Goal: Transaction & Acquisition: Purchase product/service

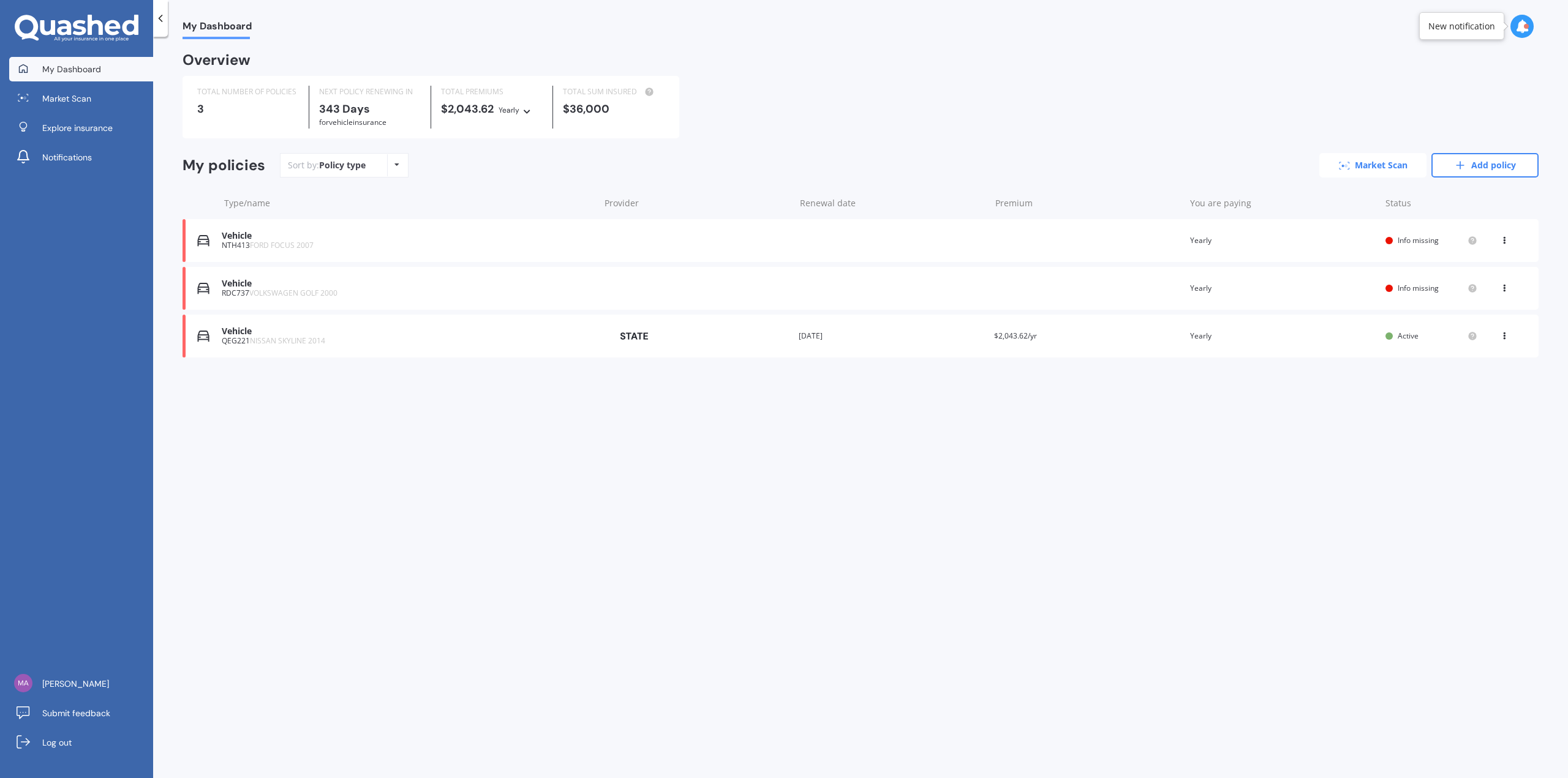
click at [1386, 166] on link "Market Scan" at bounding box center [1373, 165] width 107 height 24
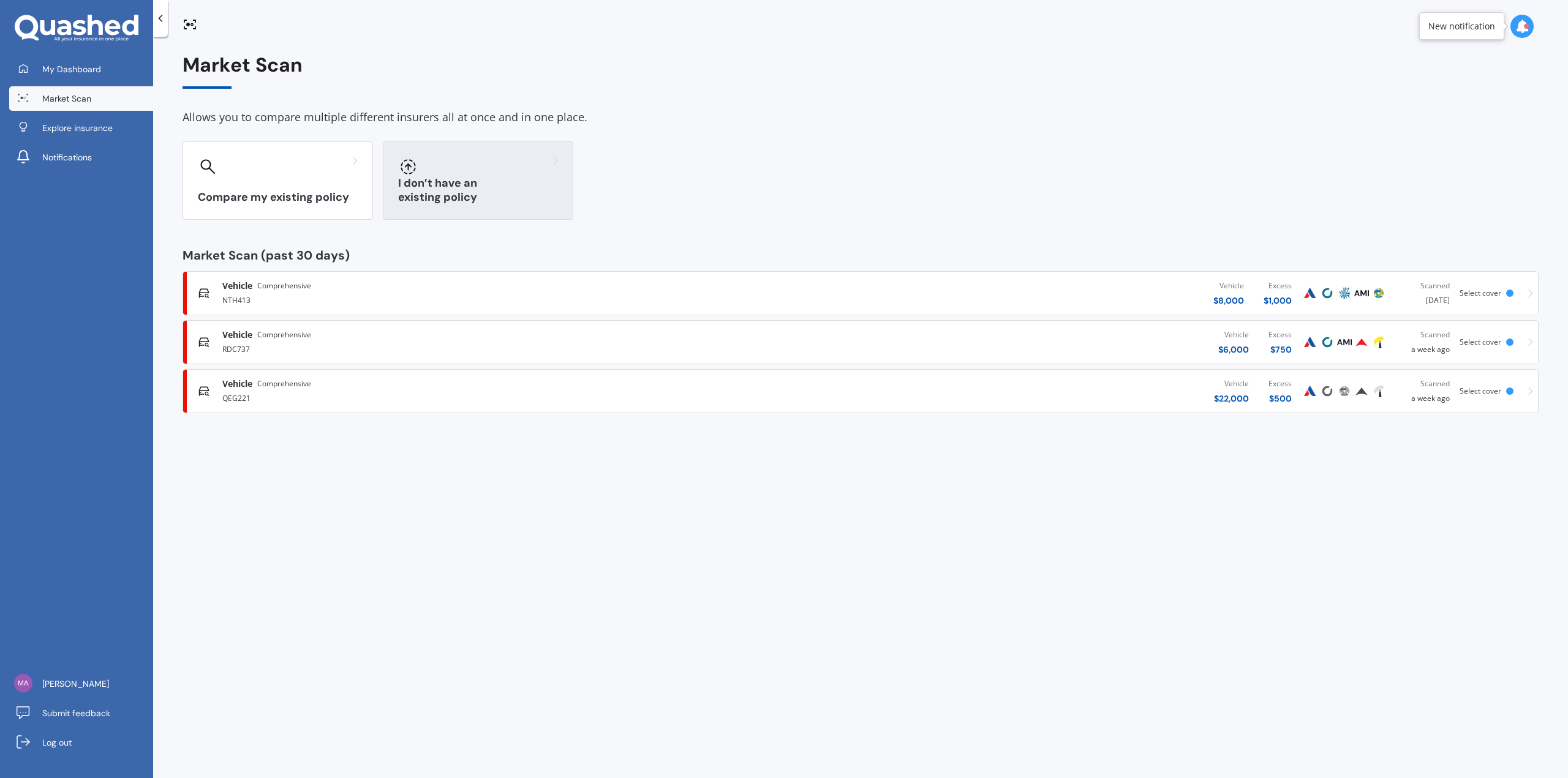
click at [461, 184] on div "I don’t have an existing policy" at bounding box center [478, 180] width 190 height 78
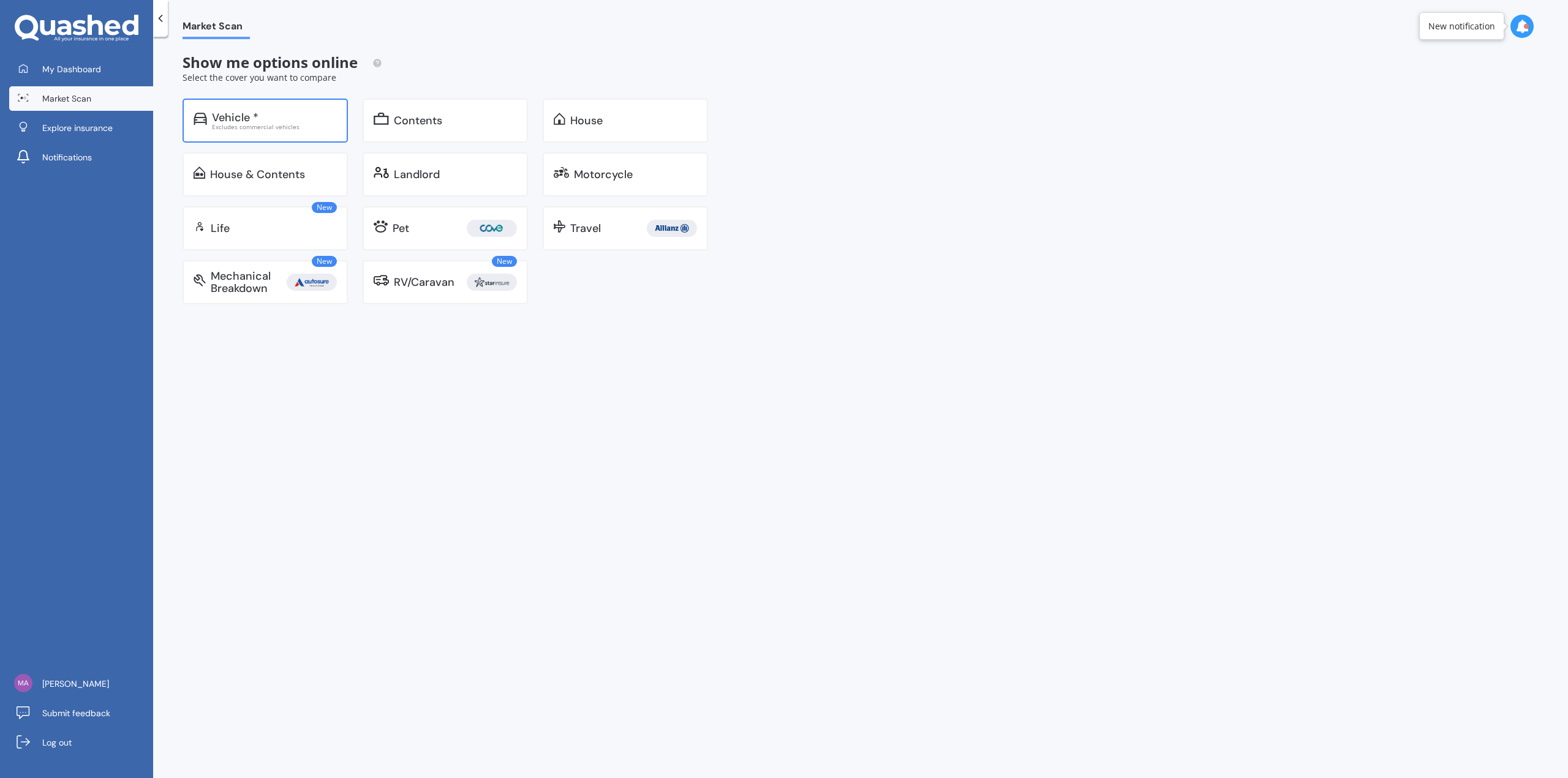
click at [299, 124] on div "Excludes commercial vehicles" at bounding box center [274, 126] width 125 height 6
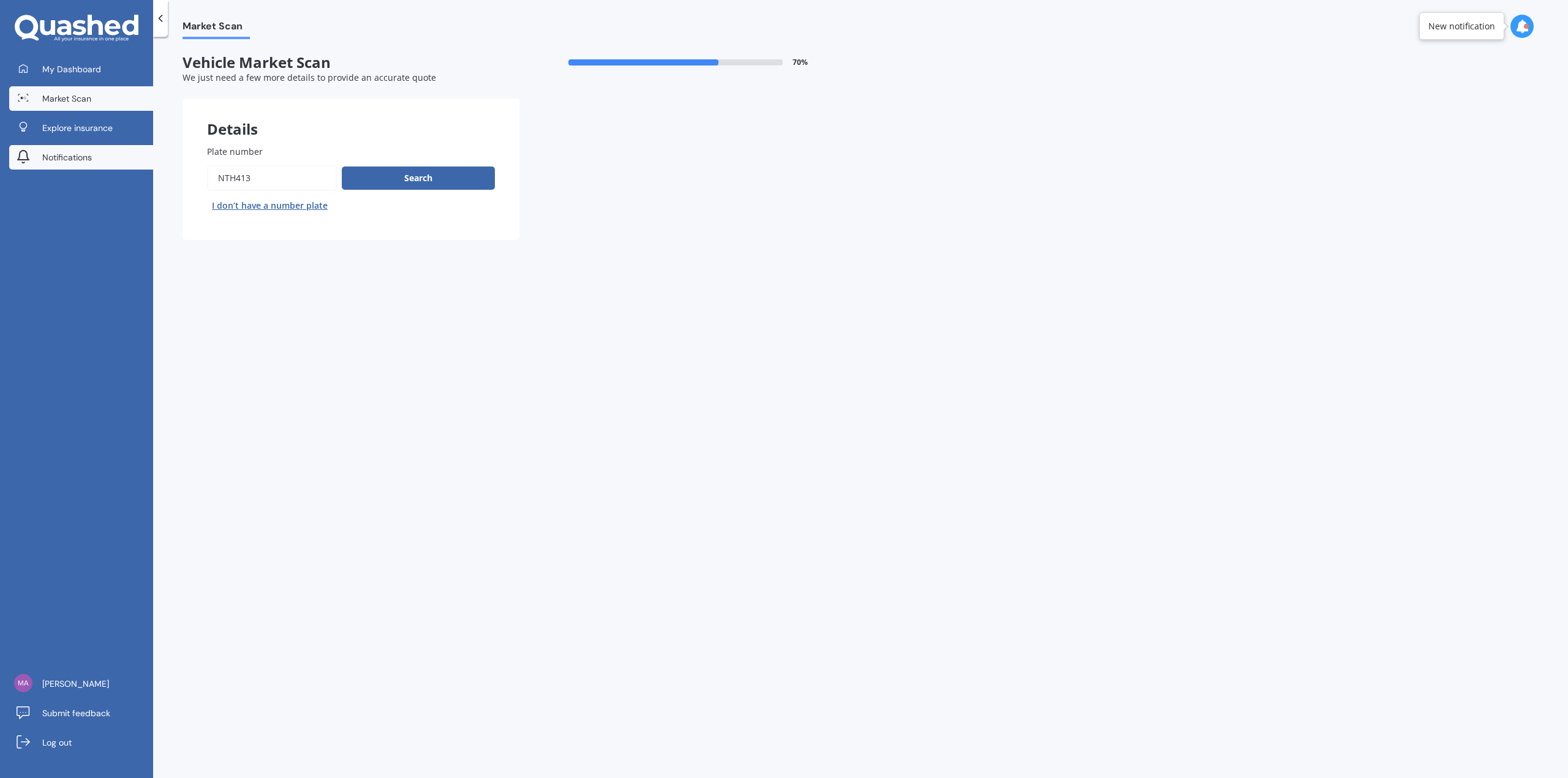
drag, startPoint x: 300, startPoint y: 173, endPoint x: 104, endPoint y: 163, distance: 196.3
click at [109, 163] on div "My Dashboard Market Scan Explore insurance Notifications [PERSON_NAME] Submit f…" at bounding box center [784, 389] width 1568 height 778
type input "mgd986"
click at [402, 173] on button "Search" at bounding box center [418, 178] width 153 height 23
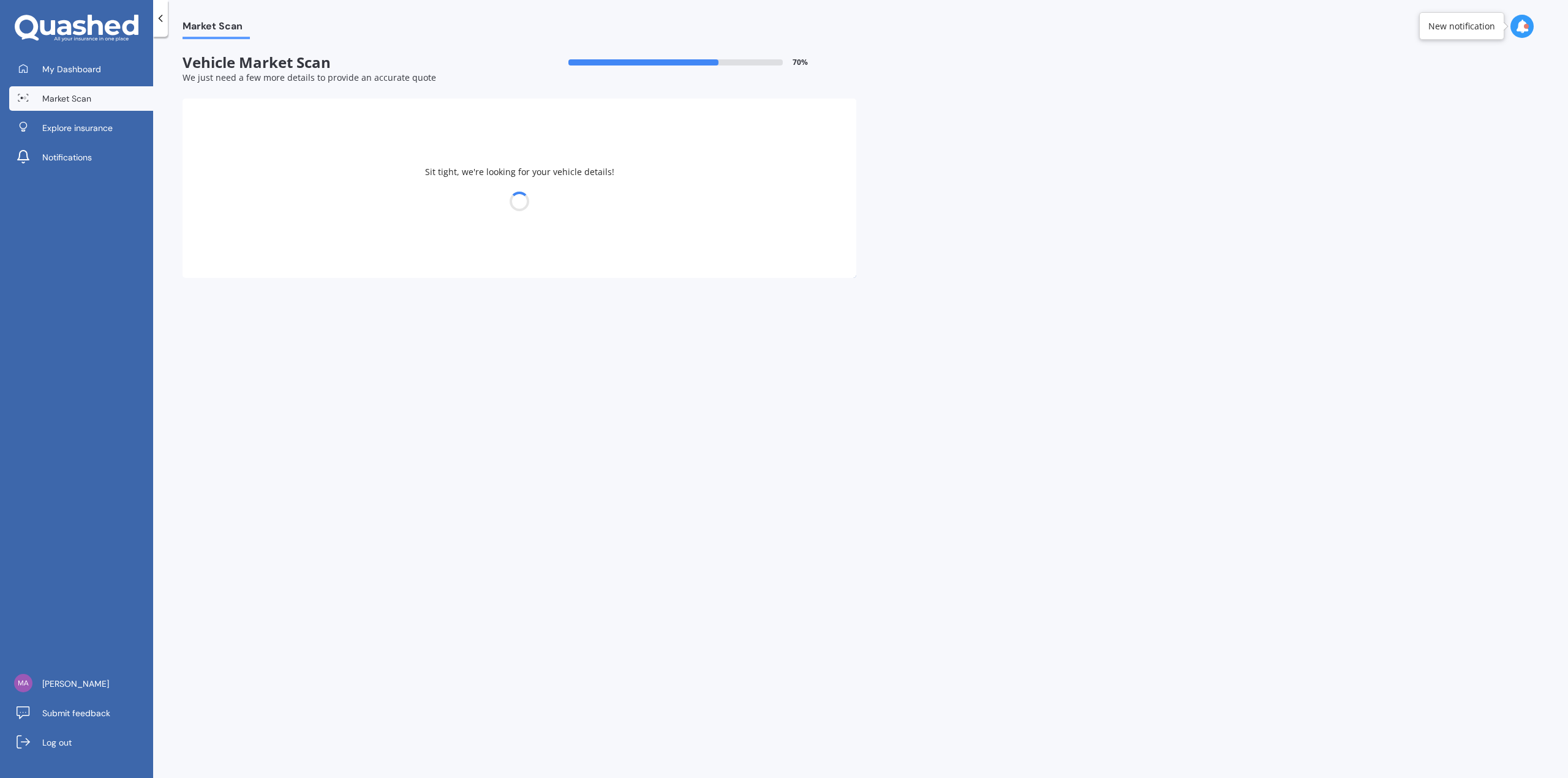
select select "FORD"
select select "FOCUS"
select select "06"
select select "09"
select select "1998"
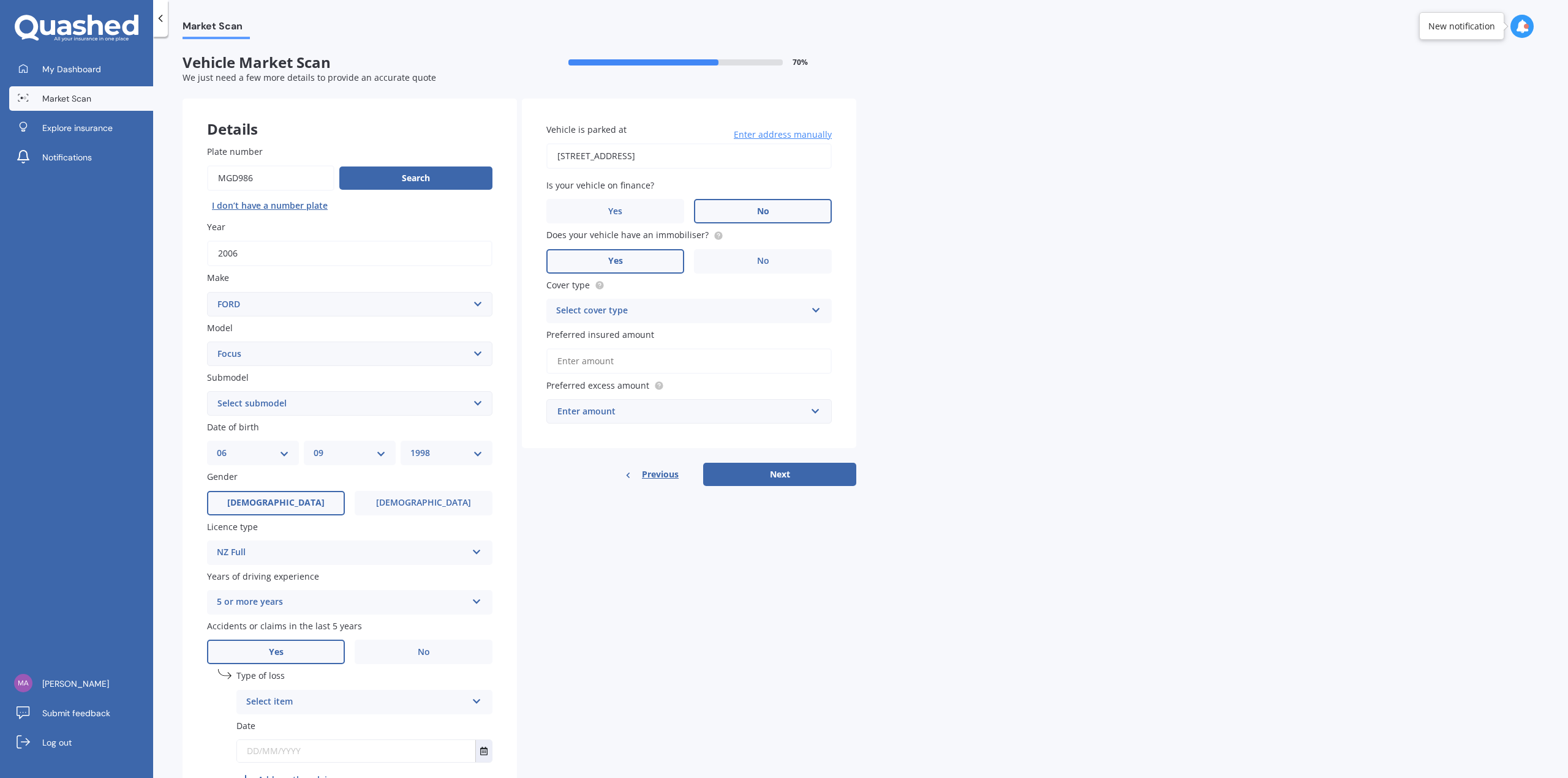
click at [420, 396] on select "Select submodel (All other) 1.8 TDCi Turbo Diesel Wagon 2.0 Petrol Wagon Ambien…" at bounding box center [350, 404] width 286 height 24
select select "ST 2.0 TURBO"
click at [207, 391] on select "Select submodel (All other) 1.8 TDCi Turbo Diesel Wagon 2.0 Petrol Wagon Ambien…" at bounding box center [350, 404] width 286 height 24
click at [358, 401] on select "Select submodel (All other) 1.8 TDCi Turbo Diesel Wagon 2.0 Petrol Wagon Ambien…" at bounding box center [350, 404] width 286 height 24
click at [656, 630] on div "Details Plate number Search I don’t have a number plate Year [DATE] Make Select…" at bounding box center [520, 460] width 674 height 723
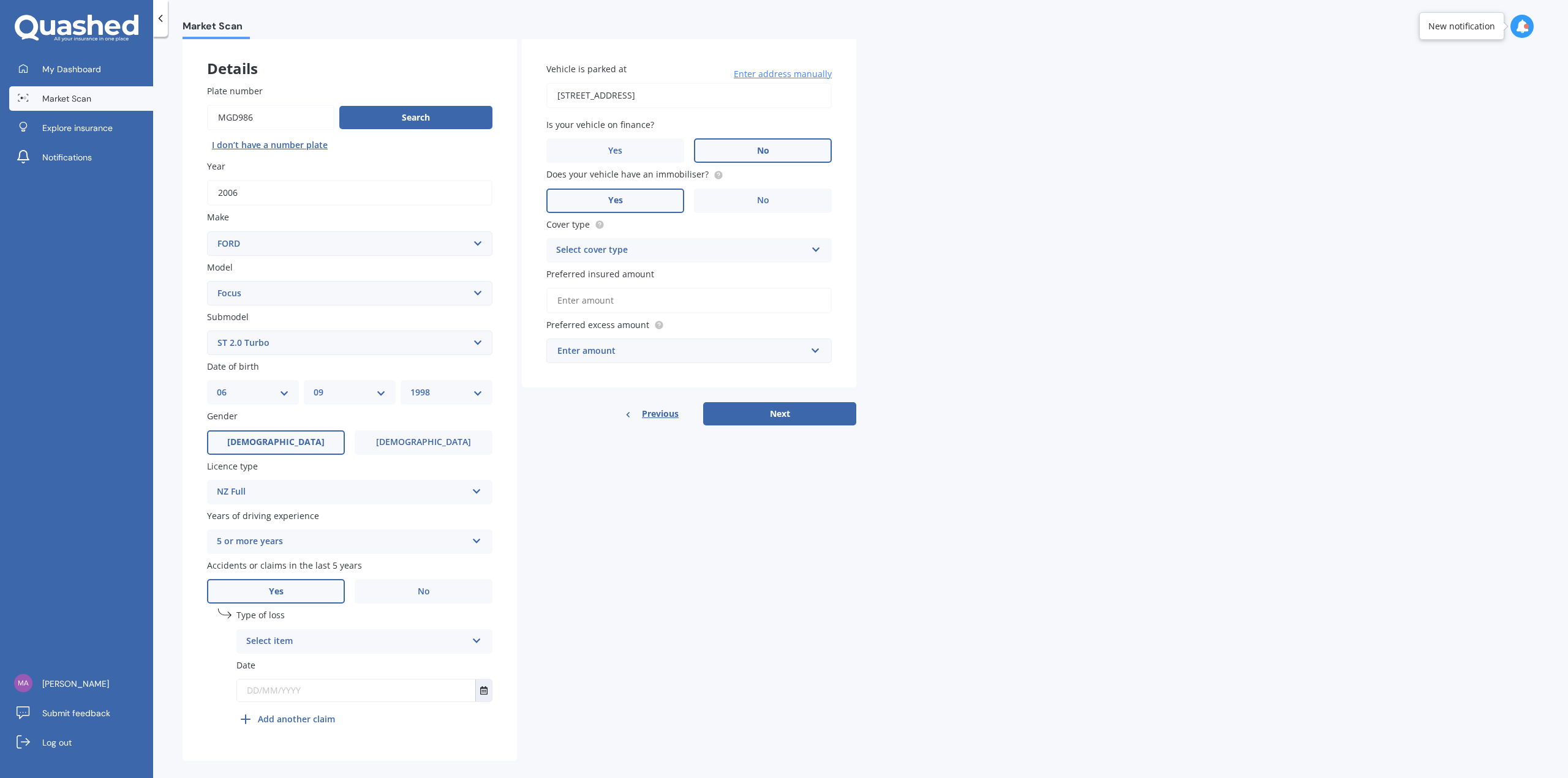
scroll to position [75, 0]
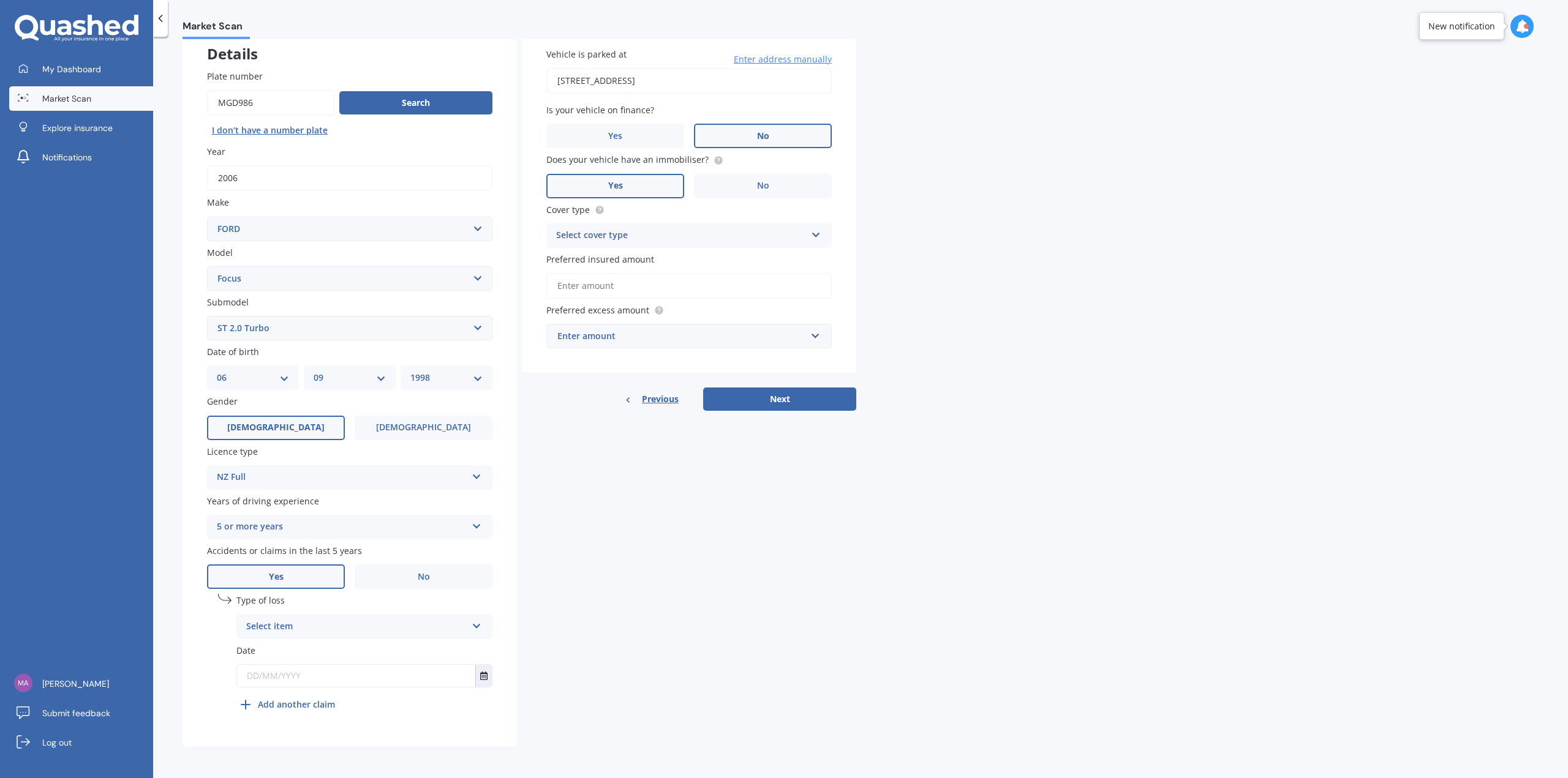
click at [360, 627] on div "Select item" at bounding box center [356, 627] width 220 height 15
click at [338, 669] on div "Not at fault accident" at bounding box center [364, 672] width 254 height 22
click at [483, 679] on icon "Select date" at bounding box center [483, 676] width 7 height 9
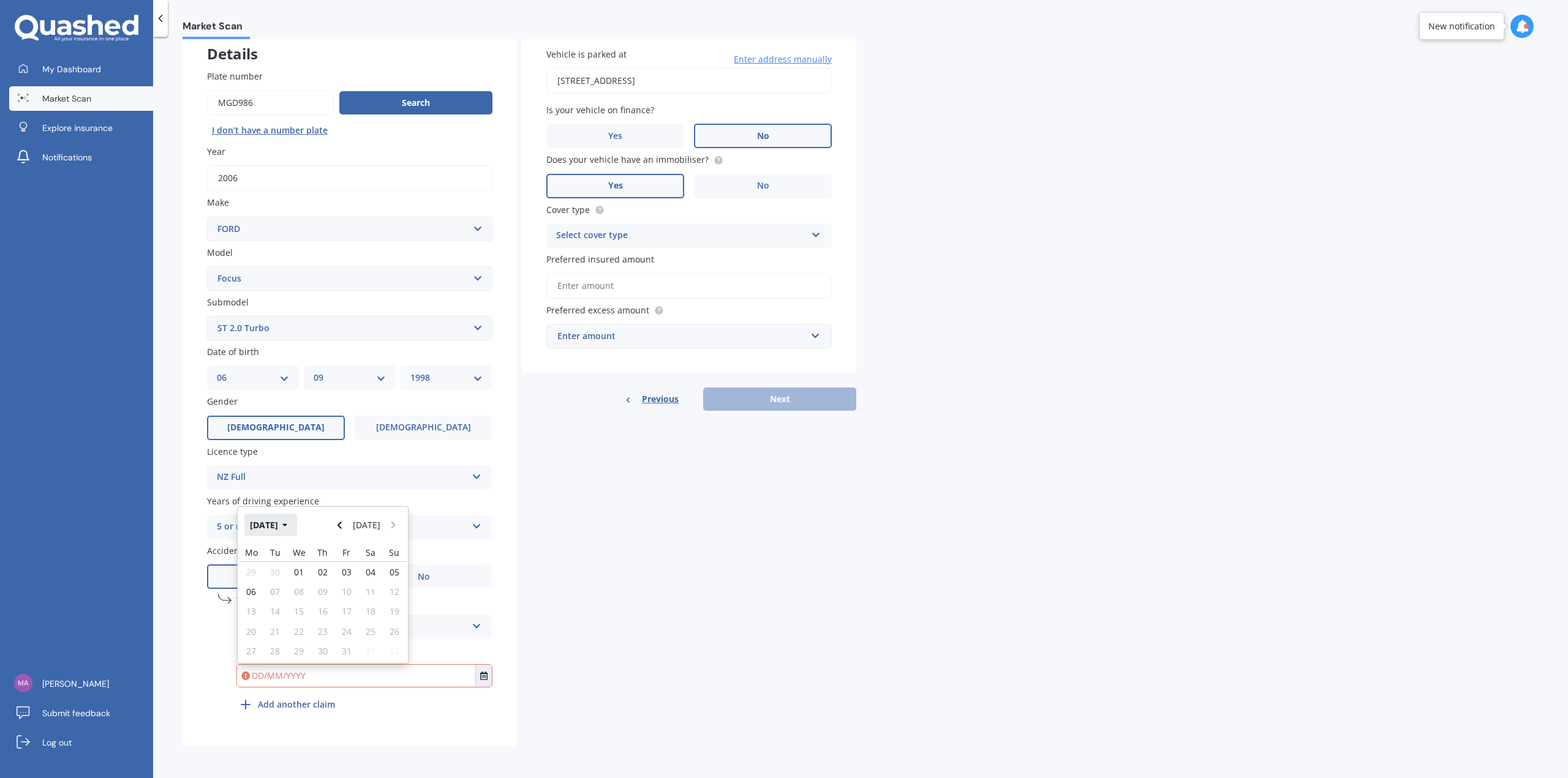
click at [297, 524] on button "[DATE]" at bounding box center [271, 524] width 53 height 22
click at [267, 522] on button "2025" at bounding box center [267, 524] width 44 height 22
click at [244, 600] on div "2023" at bounding box center [260, 603] width 42 height 38
click at [271, 633] on div "Sep" at bounding box center [260, 642] width 42 height 38
click at [282, 613] on div "12" at bounding box center [275, 612] width 24 height 20
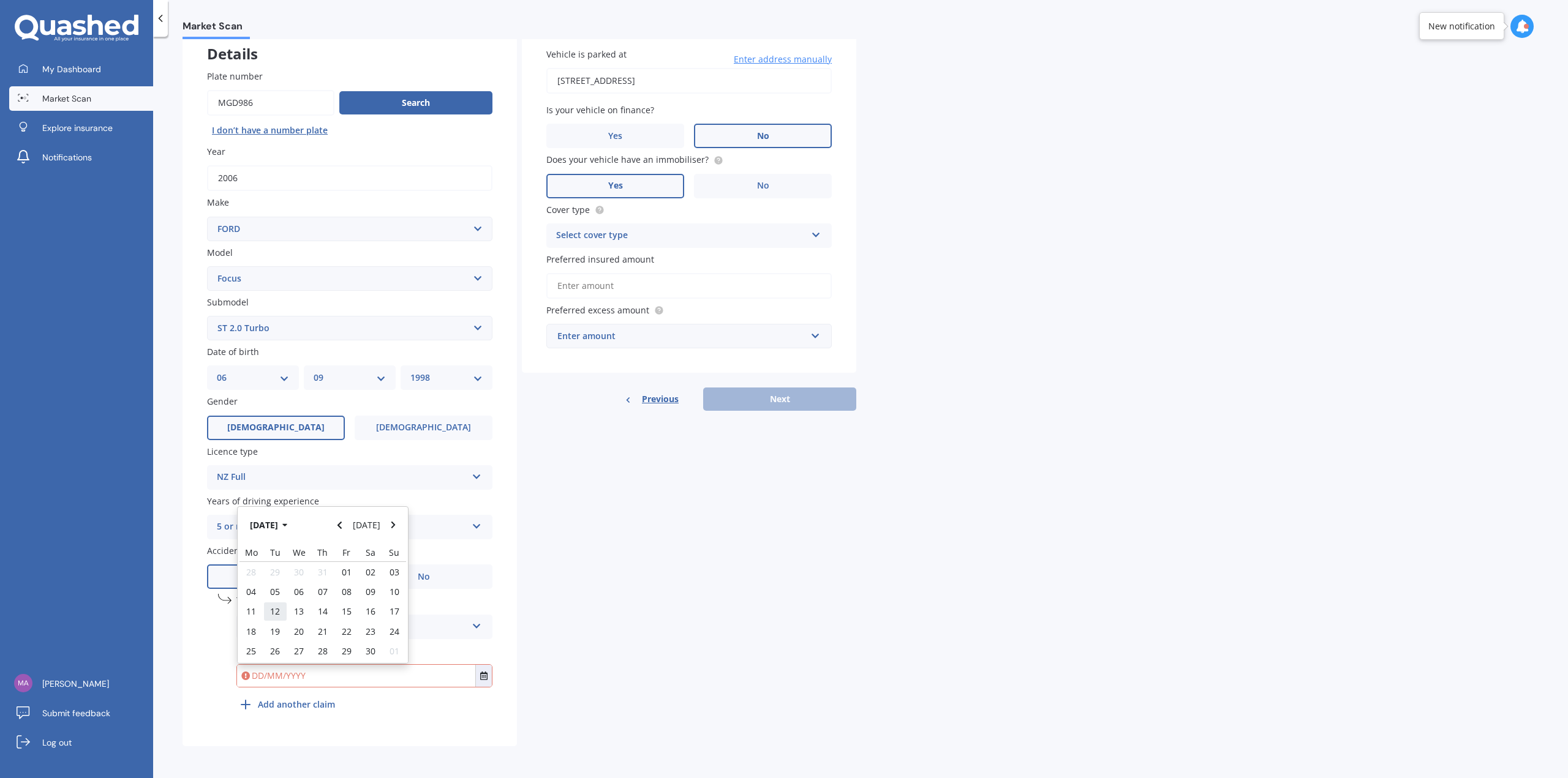
type input "[DATE]"
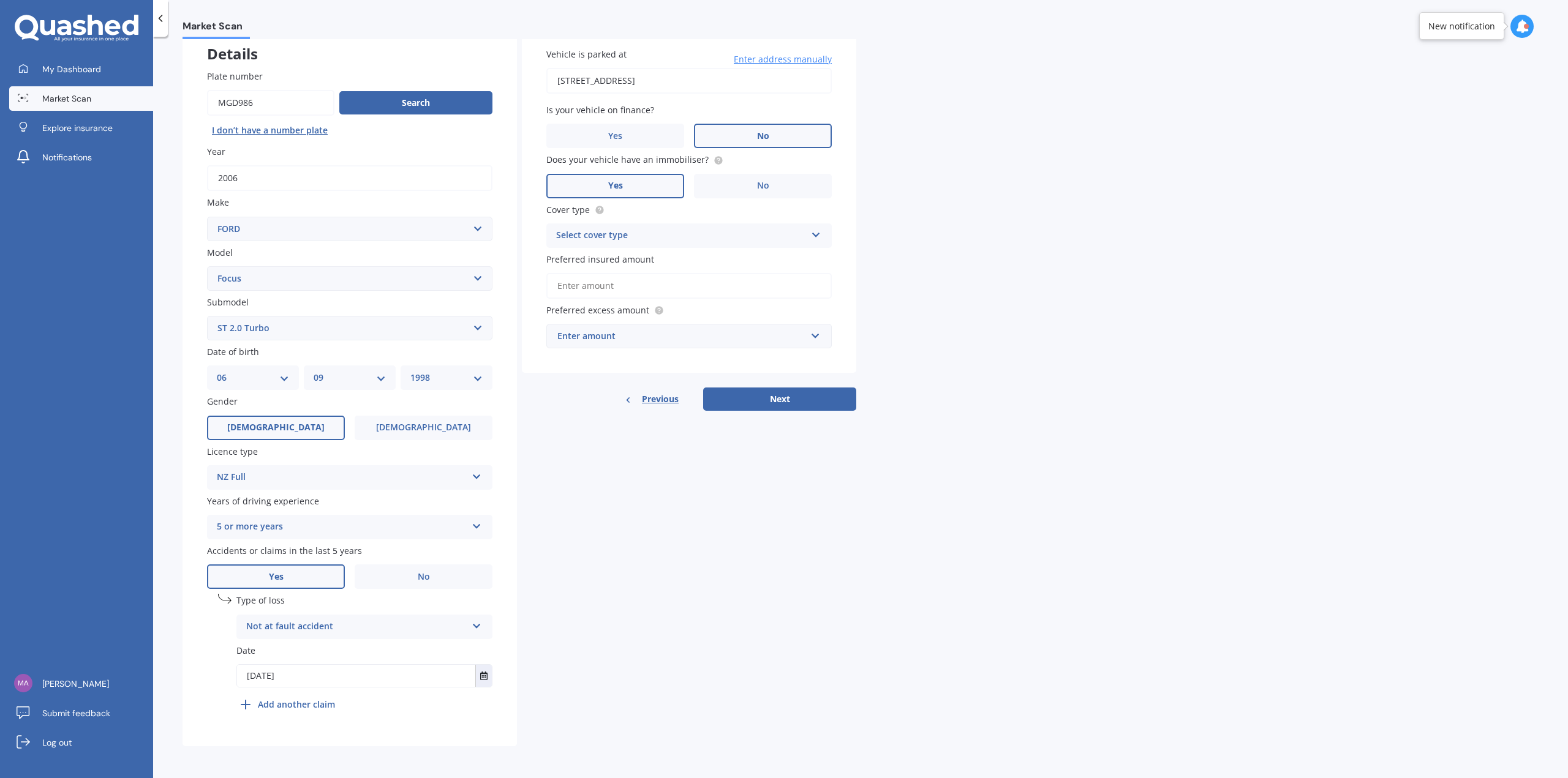
click at [328, 699] on b "Add another claim" at bounding box center [296, 704] width 77 height 13
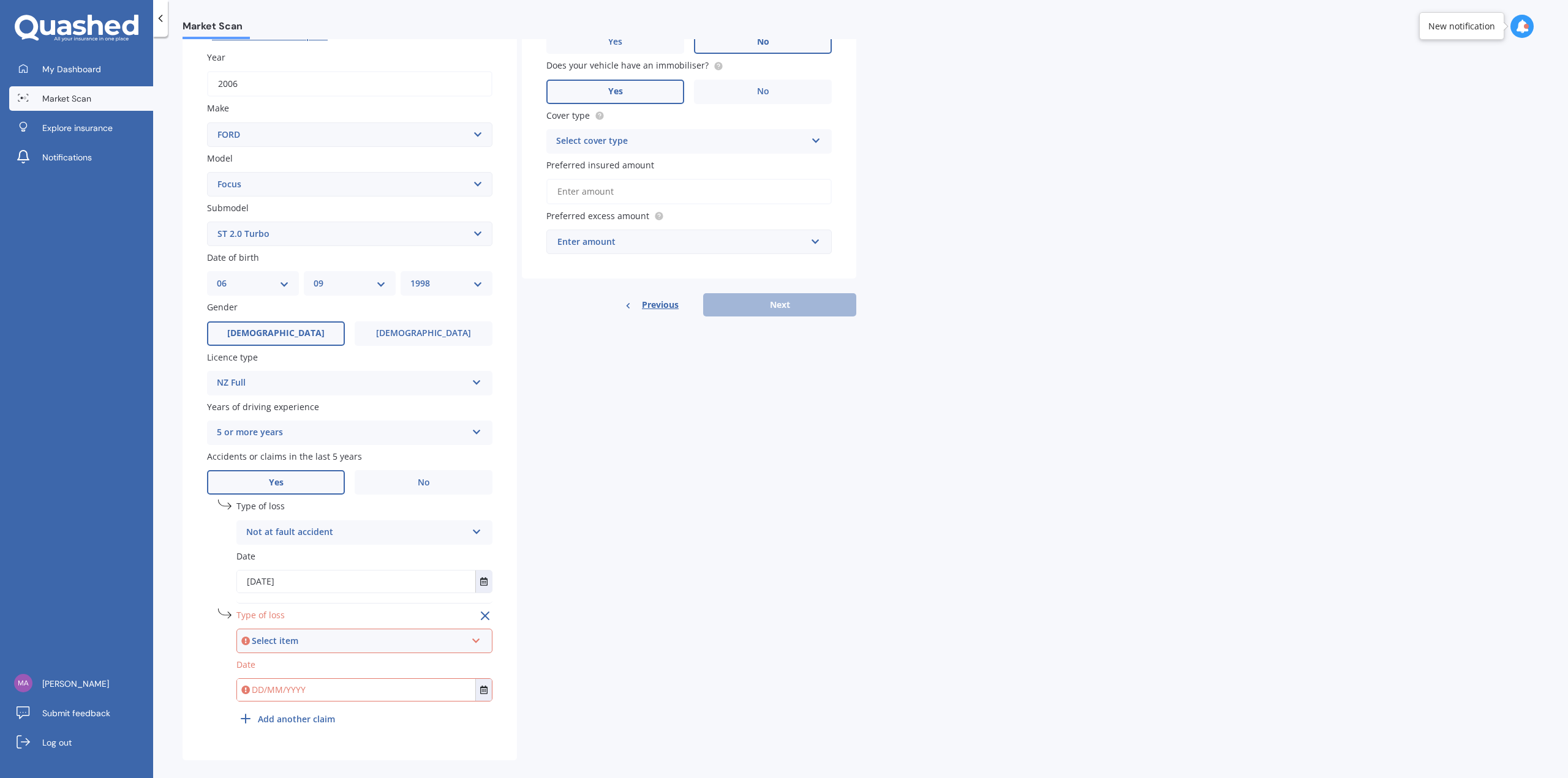
scroll to position [183, 0]
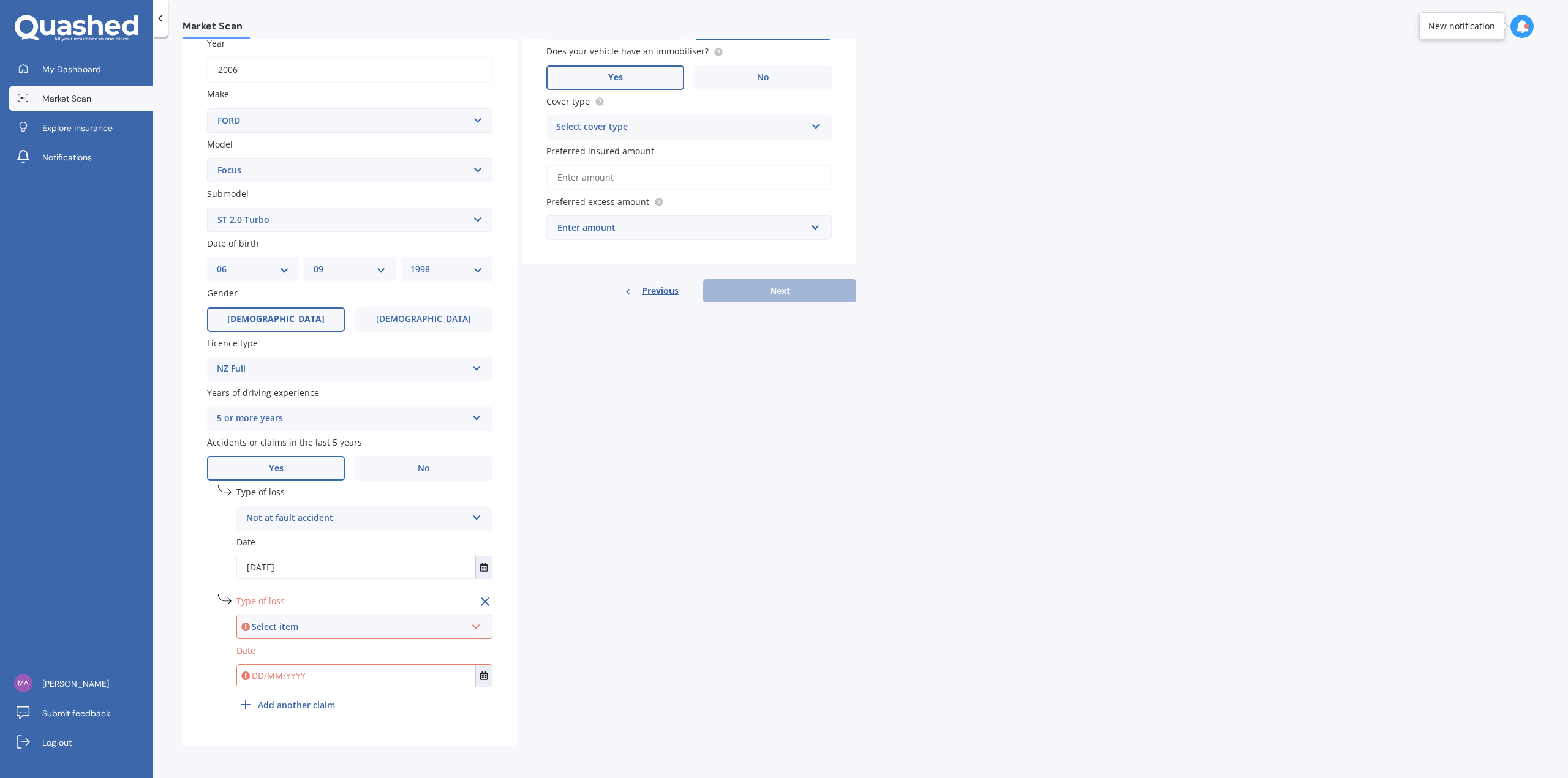
click at [326, 633] on div "Select item" at bounding box center [359, 627] width 215 height 13
click at [313, 670] on span "Not at fault accident" at bounding box center [291, 671] width 87 height 11
click at [306, 678] on input "text" at bounding box center [355, 676] width 238 height 22
click at [486, 686] on button "Select date" at bounding box center [483, 676] width 16 height 22
click at [297, 529] on button "[DATE]" at bounding box center [271, 525] width 53 height 22
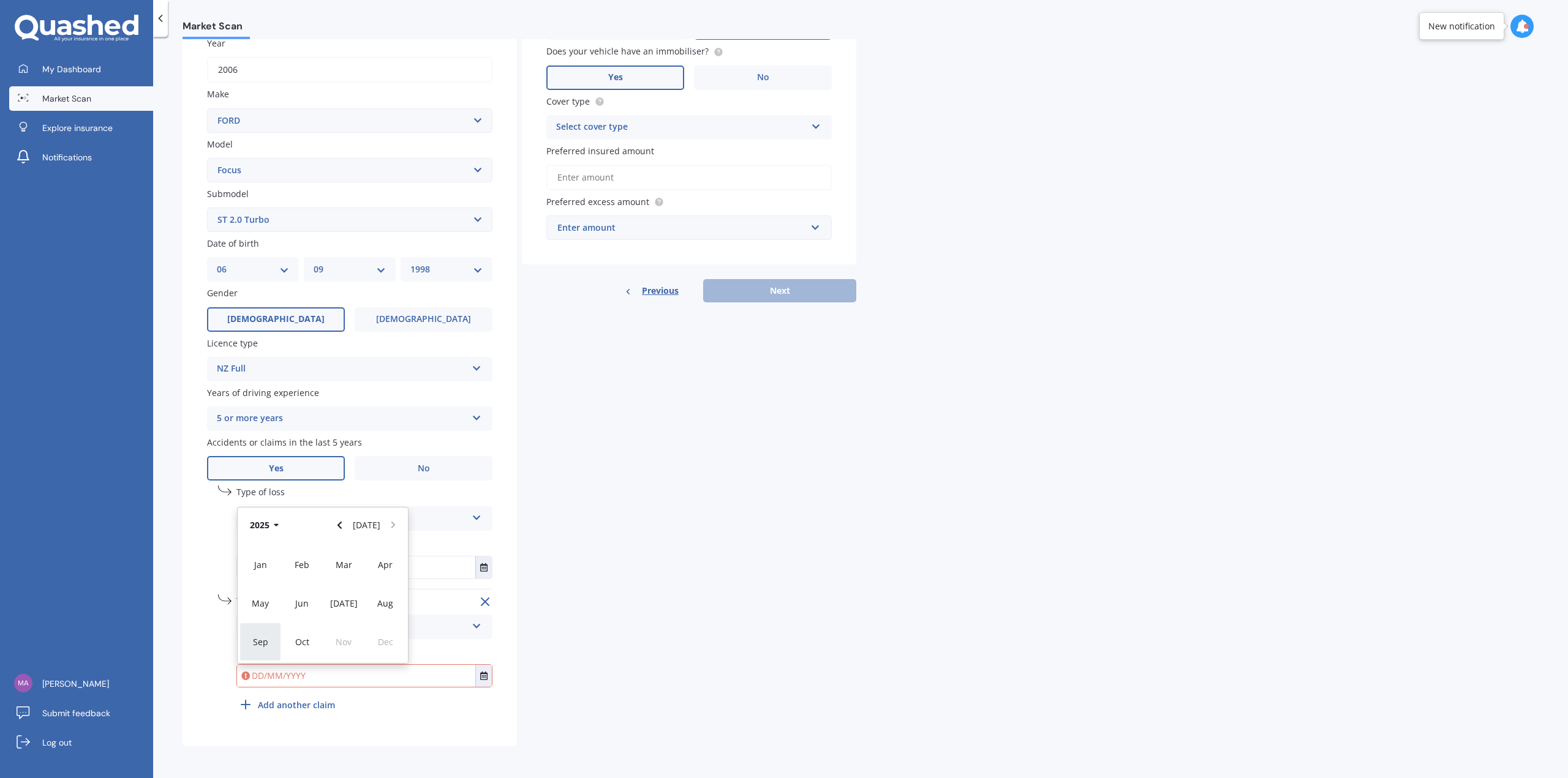
click at [263, 648] on div "Sep" at bounding box center [260, 642] width 42 height 38
click at [278, 632] on span "23" at bounding box center [275, 632] width 10 height 11
click at [323, 656] on label "Date" at bounding box center [365, 650] width 256 height 13
click at [326, 670] on input "[DATE]" at bounding box center [355, 676] width 238 height 22
click at [486, 679] on icon "Select date" at bounding box center [483, 676] width 7 height 9
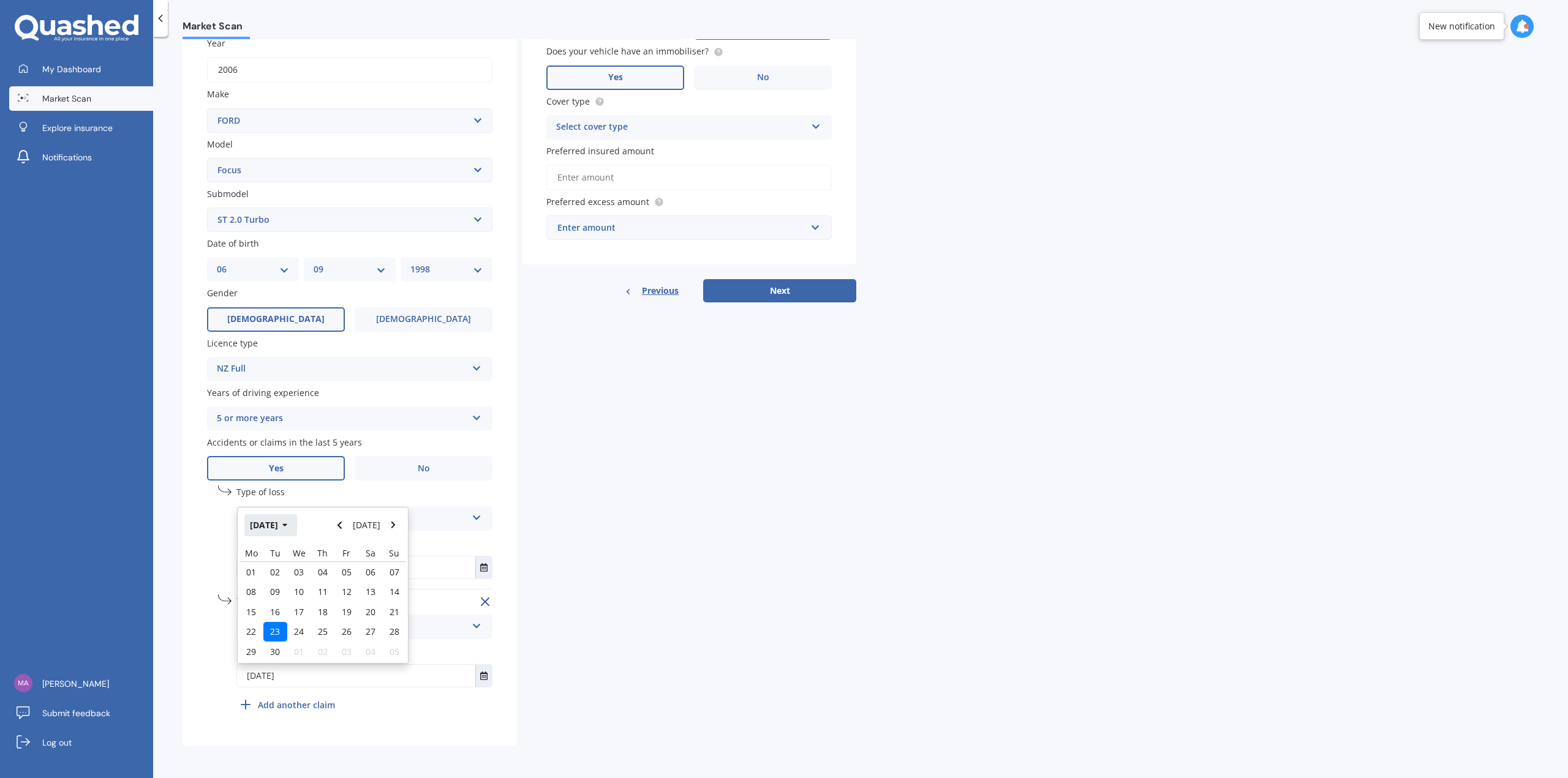
click at [281, 524] on button "[DATE]" at bounding box center [271, 525] width 53 height 22
click at [272, 527] on button "2025" at bounding box center [267, 525] width 44 height 22
click at [253, 598] on span "2023" at bounding box center [260, 603] width 20 height 11
click at [269, 639] on div "Sep" at bounding box center [260, 642] width 42 height 38
click at [364, 633] on div "23" at bounding box center [370, 632] width 24 height 20
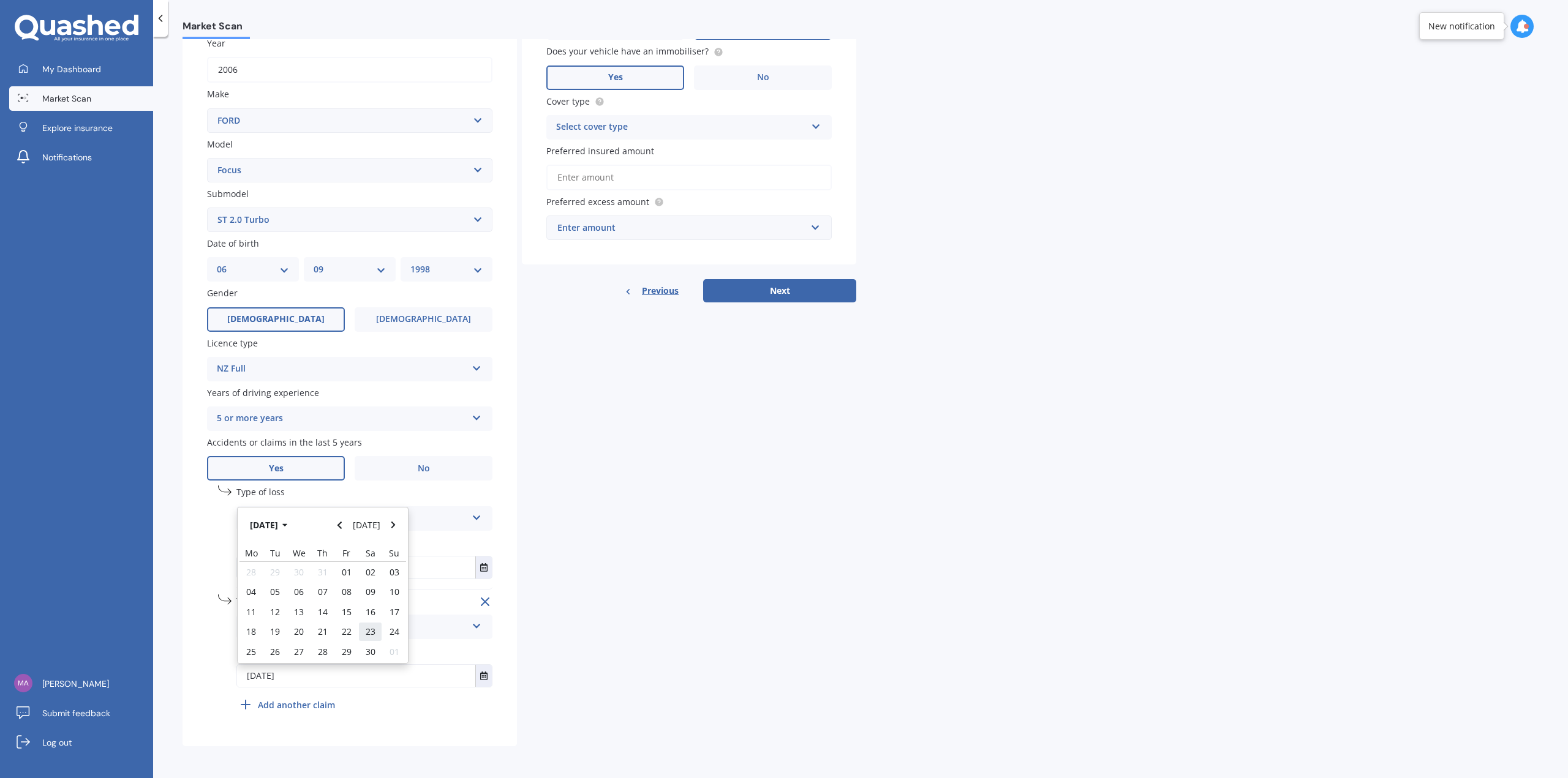
type input "[DATE]"
click at [601, 622] on div "Details Plate number Search I don’t have a number plate Year [DATE] Make Select…" at bounding box center [520, 330] width 674 height 832
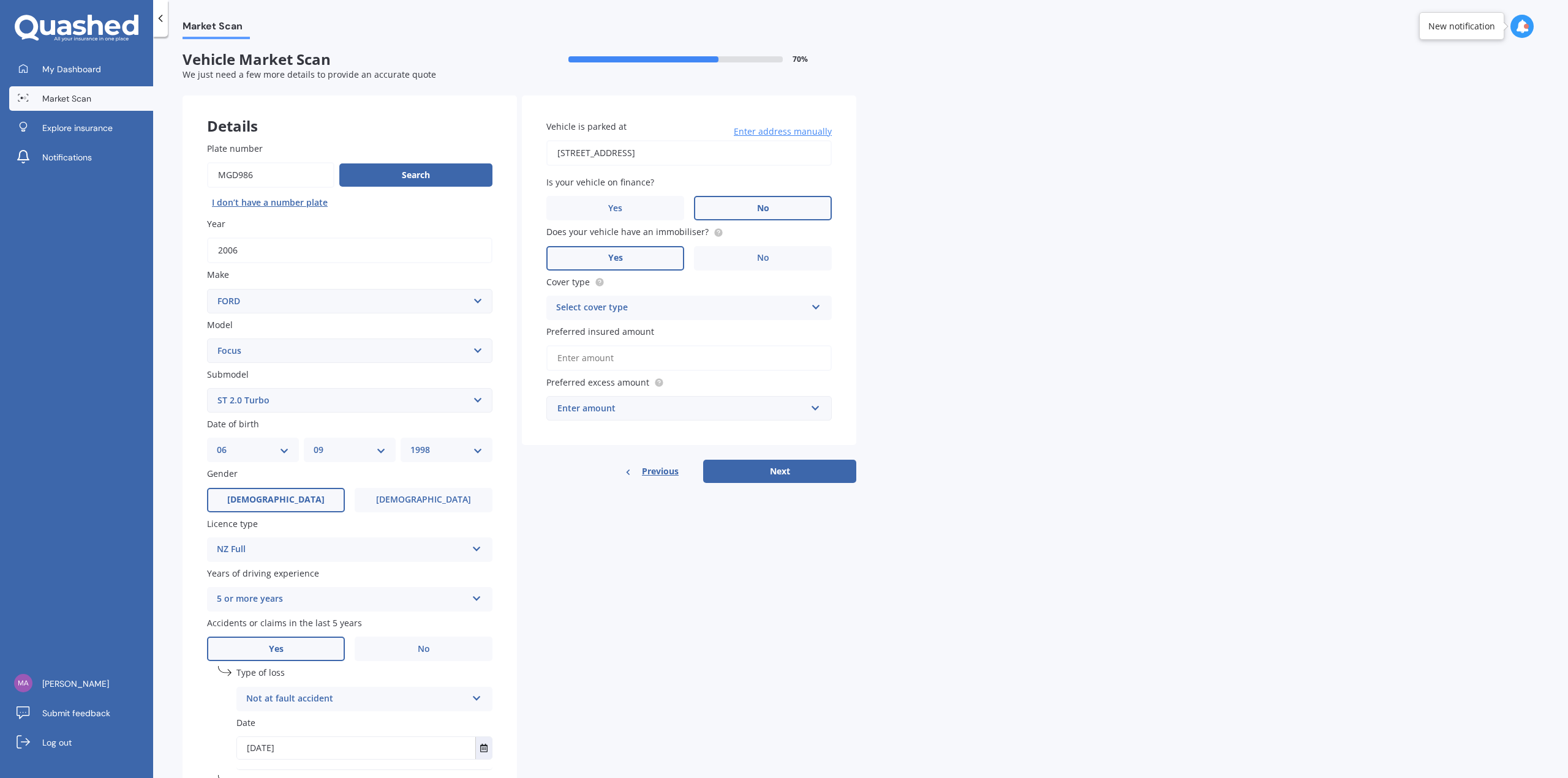
scroll to position [0, 0]
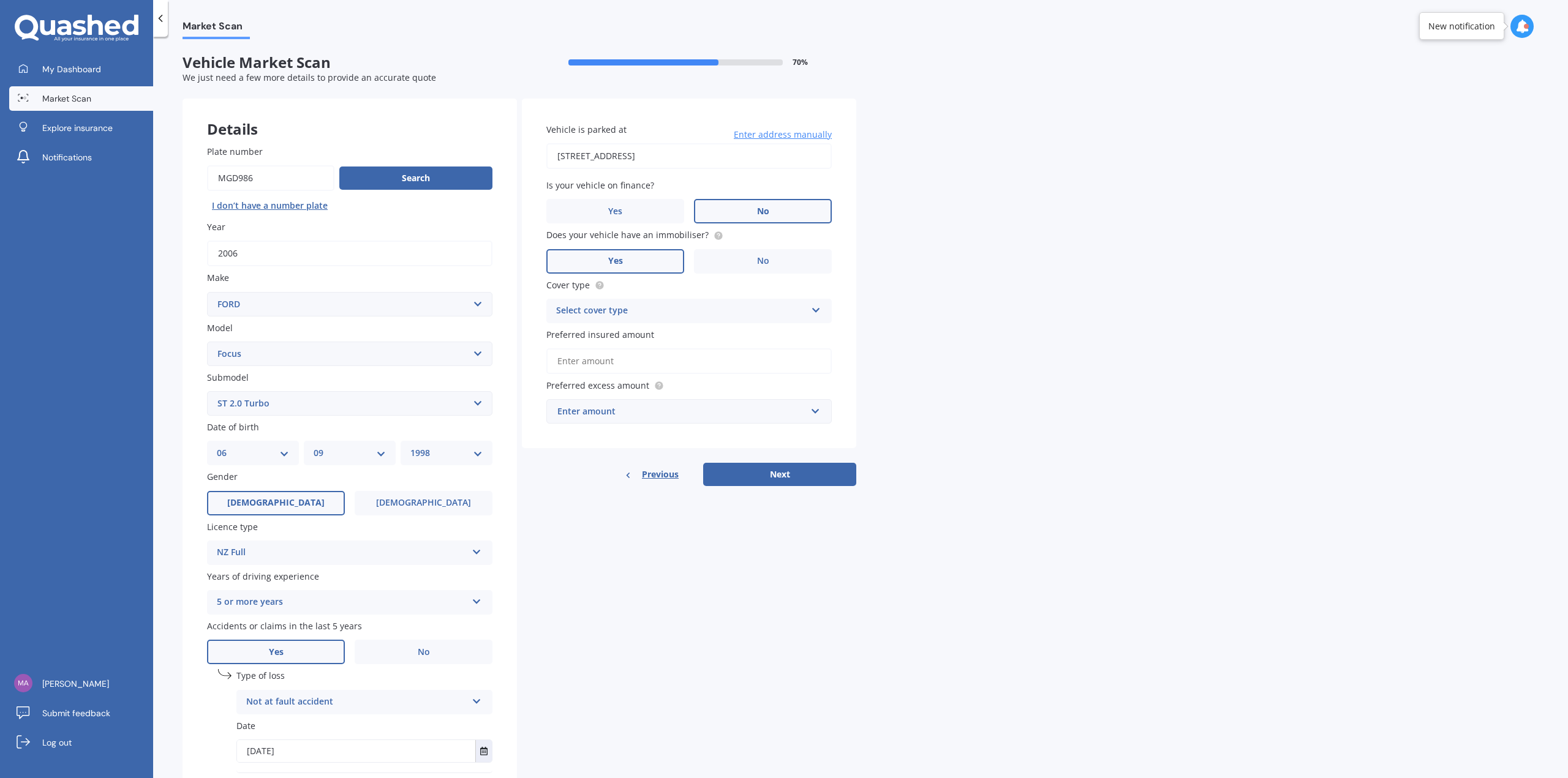
click at [726, 302] on div "Select cover type Comprehensive Third Party, Fire & Theft Third Party" at bounding box center [689, 310] width 286 height 24
click at [666, 331] on div "Comprehensive" at bounding box center [689, 335] width 284 height 22
click at [662, 359] on input "Preferred insured amount" at bounding box center [689, 361] width 286 height 26
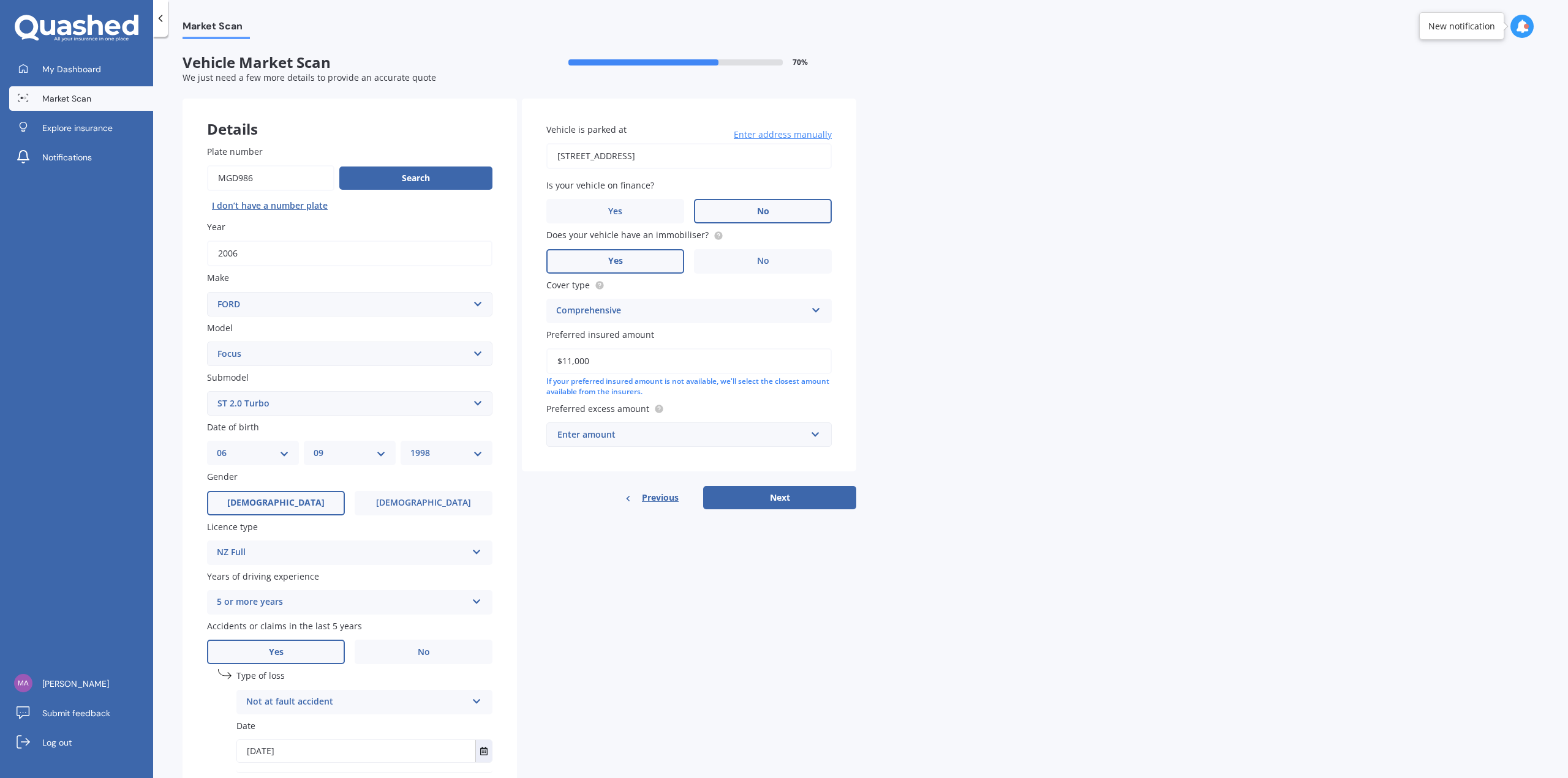
type input "$11,000"
click at [838, 448] on div "Vehicle is parked at [STREET_ADDRESS] Enter address manually Is your vehicle on…" at bounding box center [689, 285] width 334 height 373
click at [824, 436] on div "Enter amount $100 $400 $500 $750 $1,000 $1,500 $2,000" at bounding box center [689, 435] width 286 height 24
click at [591, 546] on div "$1,000" at bounding box center [689, 549] width 284 height 23
click at [818, 496] on button "Next" at bounding box center [779, 497] width 153 height 23
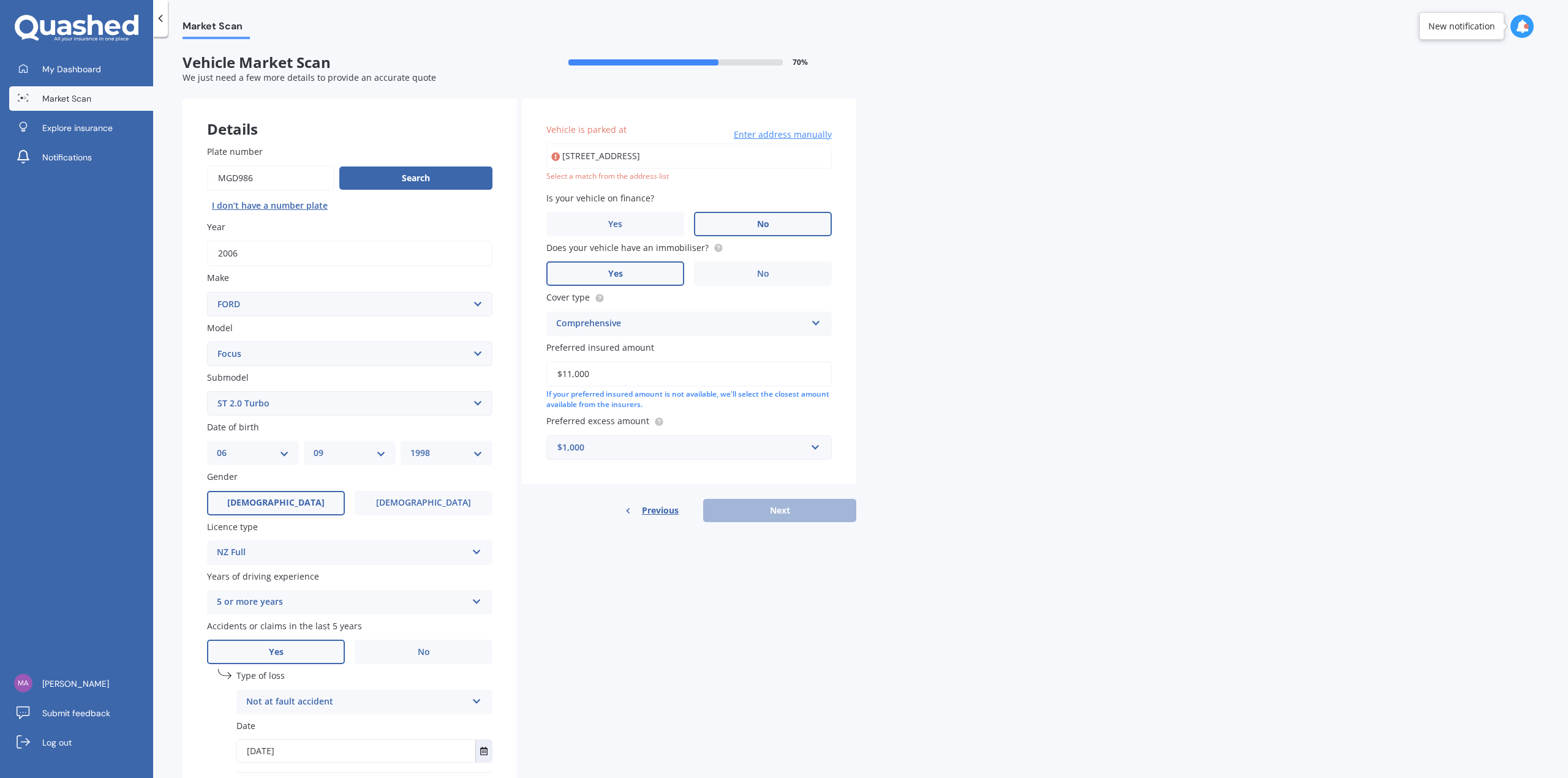
type input "[STREET_ADDRESS]"
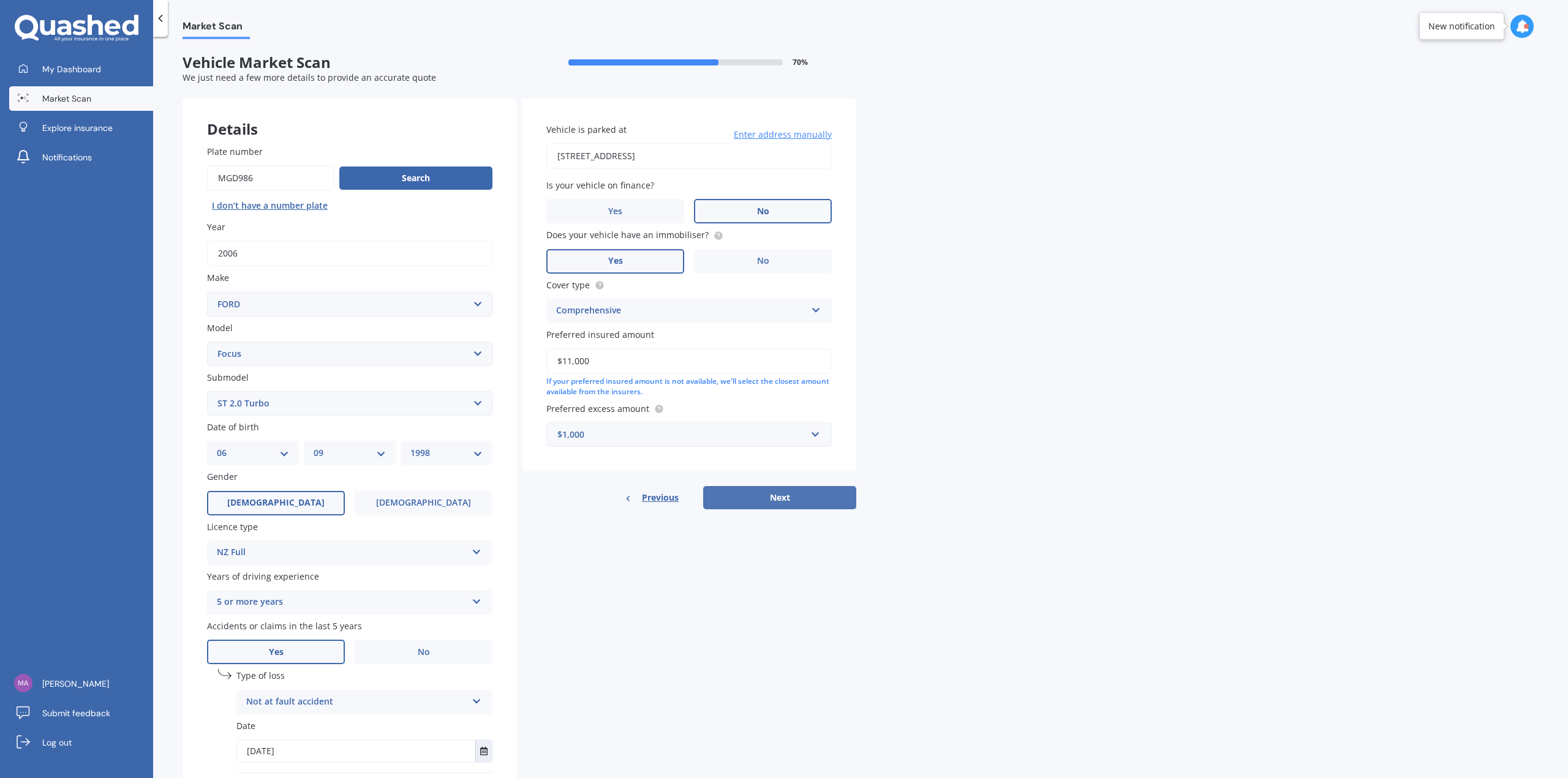
click at [774, 506] on button "Next" at bounding box center [779, 497] width 153 height 23
select select "06"
select select "09"
select select "1998"
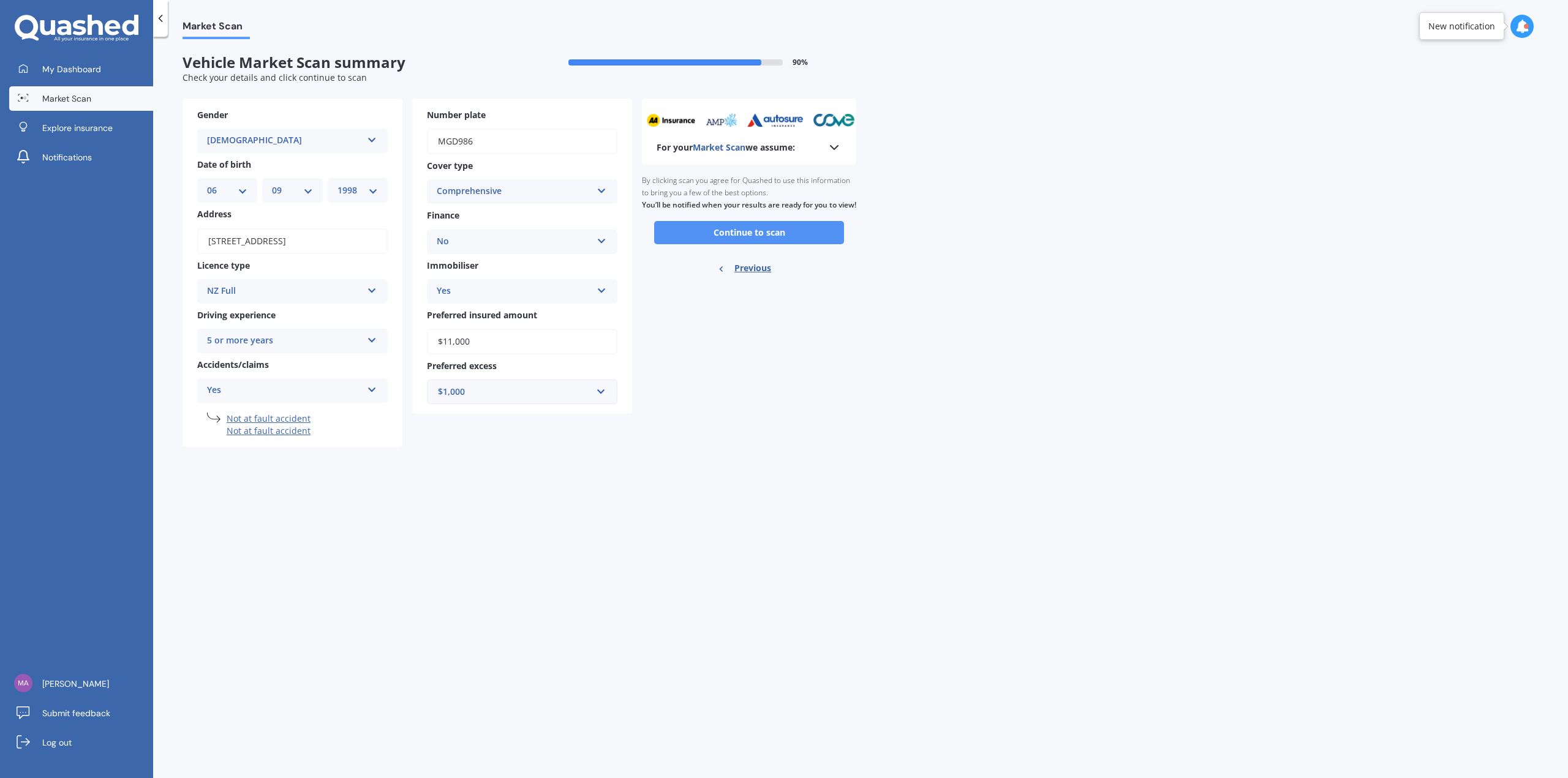
click at [785, 241] on button "Continue to scan" at bounding box center [748, 232] width 190 height 23
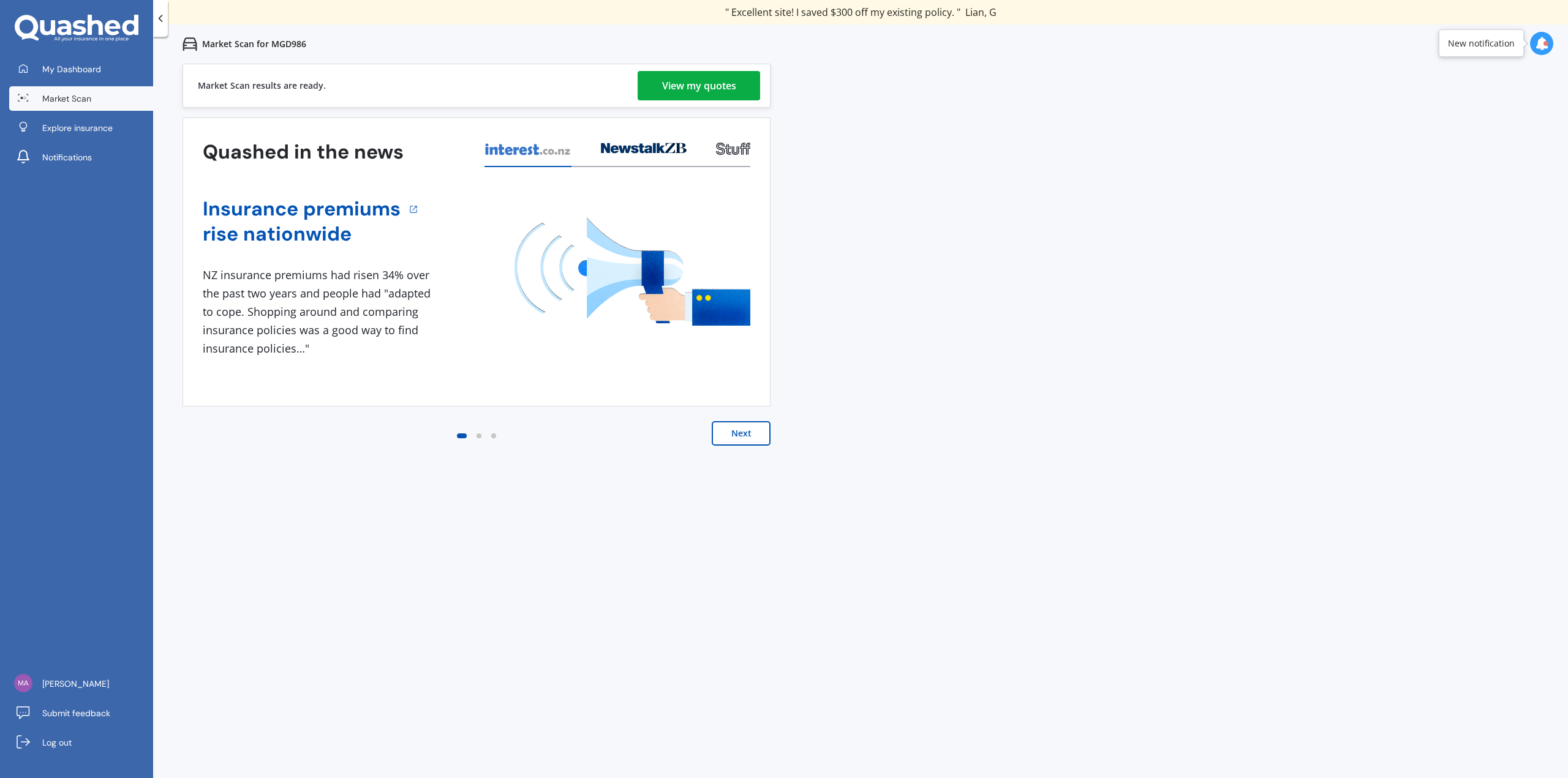
click at [724, 86] on div "View my quotes" at bounding box center [699, 85] width 74 height 29
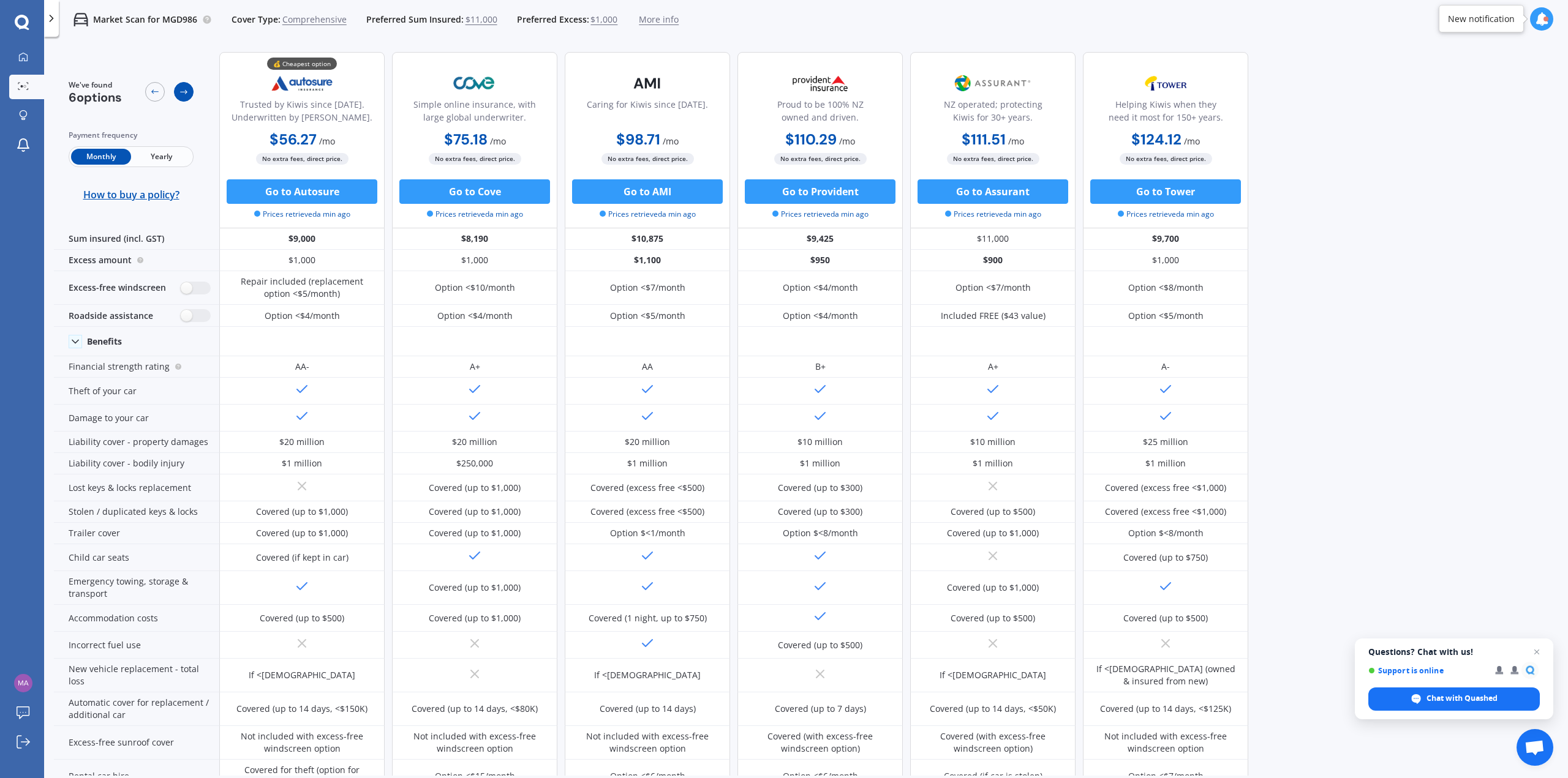
click at [179, 90] on icon at bounding box center [184, 92] width 10 height 10
